Goal: Find contact information: Find contact information

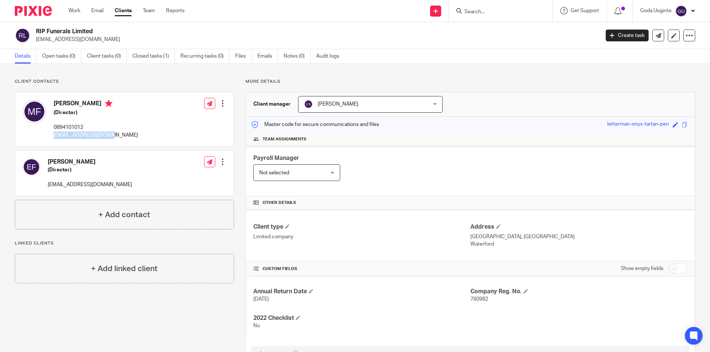
drag, startPoint x: 112, startPoint y: 136, endPoint x: 80, endPoint y: 138, distance: 32.2
click at [52, 136] on div "Mark Feehan (Director) 0894101012 hello@markfeehan.com Edit contact Create clie…" at bounding box center [124, 119] width 219 height 54
copy p "hello@markfeehan.com"
click at [105, 187] on p "erichfalconer@gmail.com" at bounding box center [90, 184] width 84 height 7
drag, startPoint x: 112, startPoint y: 186, endPoint x: 45, endPoint y: 184, distance: 66.6
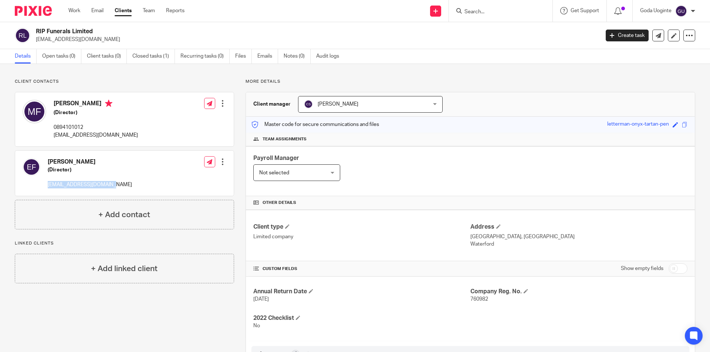
click at [45, 184] on div "Erich Falconer (Director) erichfalconer@gmail.com Edit contact Create client fr…" at bounding box center [124, 173] width 219 height 45
copy p "erichfalconer@gmail.com"
drag, startPoint x: 59, startPoint y: 135, endPoint x: 107, endPoint y: 134, distance: 48.1
click at [107, 134] on p "hello@markfeehan.com" at bounding box center [96, 135] width 84 height 7
copy p "hello@markfeehan.com"
